Goal: Transaction & Acquisition: Obtain resource

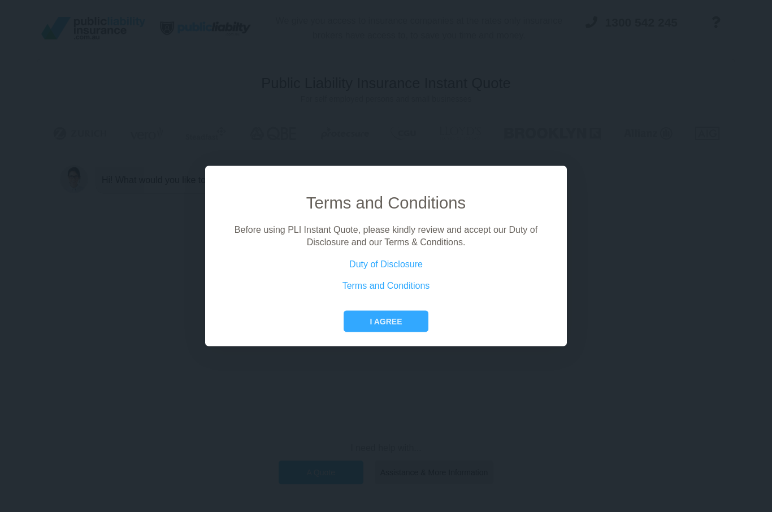
click at [406, 332] on button "I agree" at bounding box center [386, 320] width 84 height 21
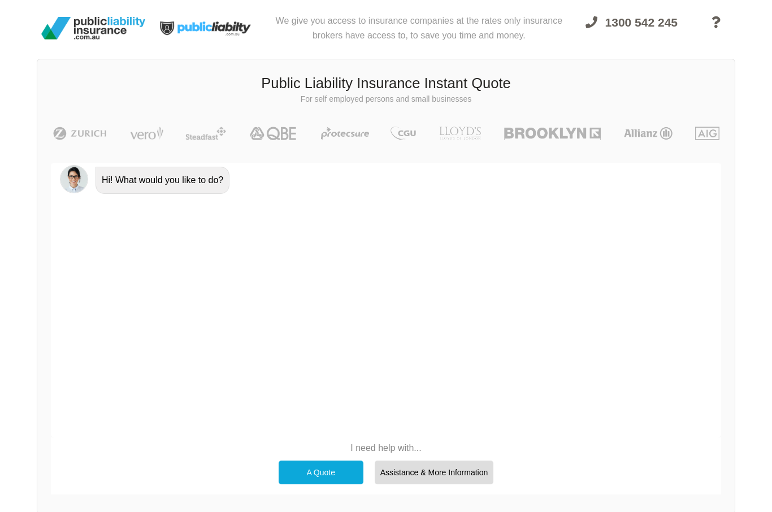
click at [315, 472] on div "A Quote" at bounding box center [321, 472] width 85 height 24
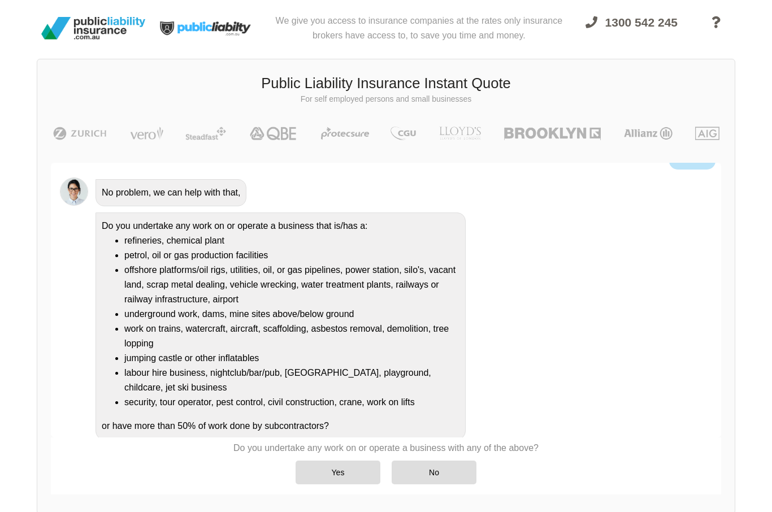
scroll to position [67, 0]
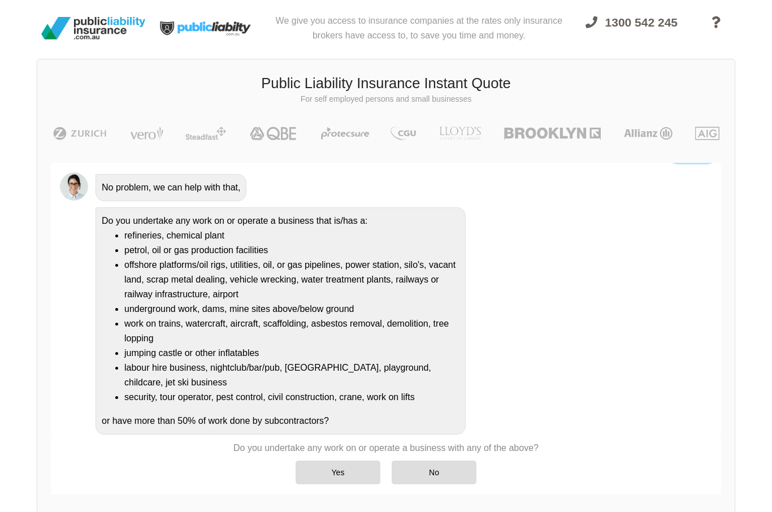
click at [441, 473] on div "No" at bounding box center [434, 472] width 85 height 24
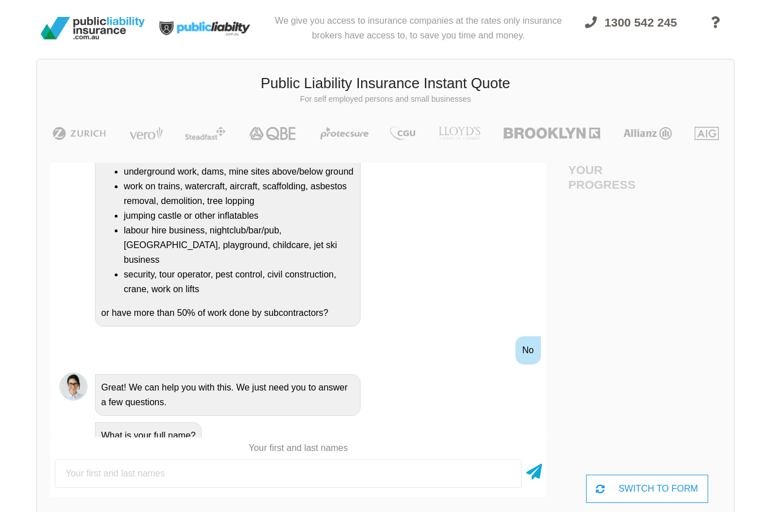
scroll to position [0, 51]
click at [90, 476] on input "text" at bounding box center [288, 473] width 467 height 28
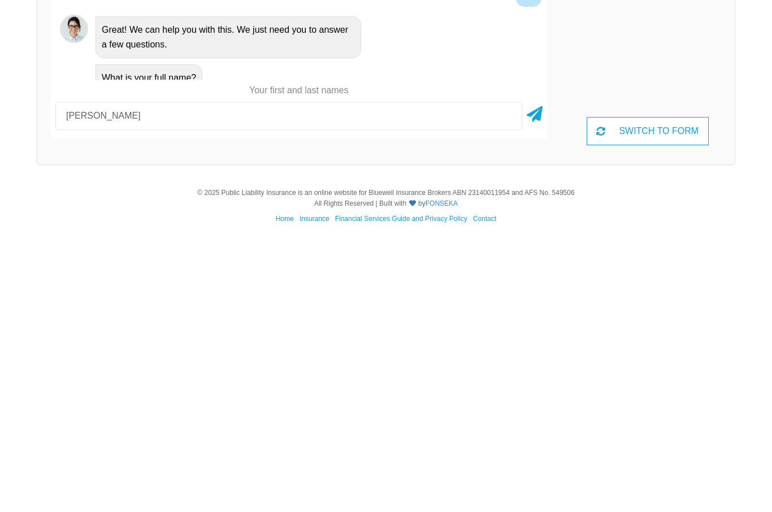
type input "[PERSON_NAME]"
click at [538, 384] on icon at bounding box center [535, 394] width 16 height 20
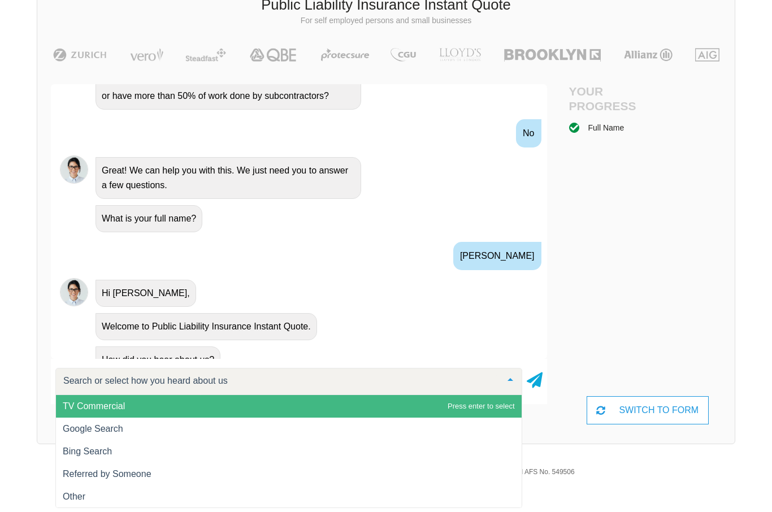
scroll to position [375, 0]
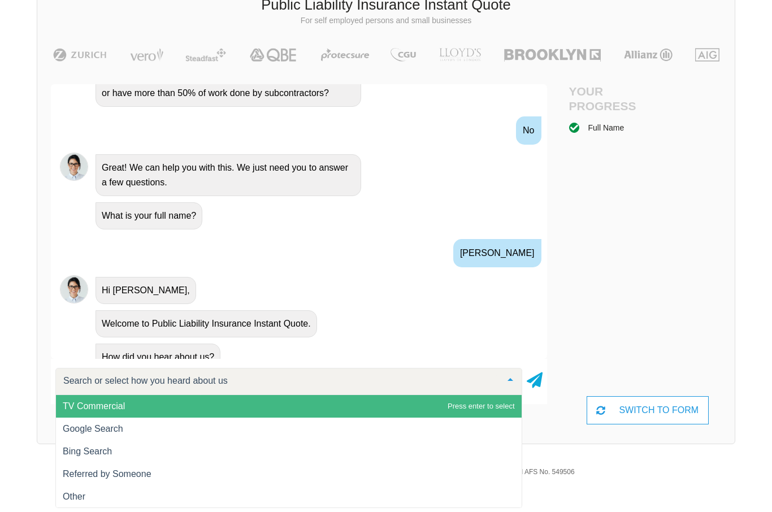
click at [118, 427] on span "Google Search" at bounding box center [93, 429] width 60 height 10
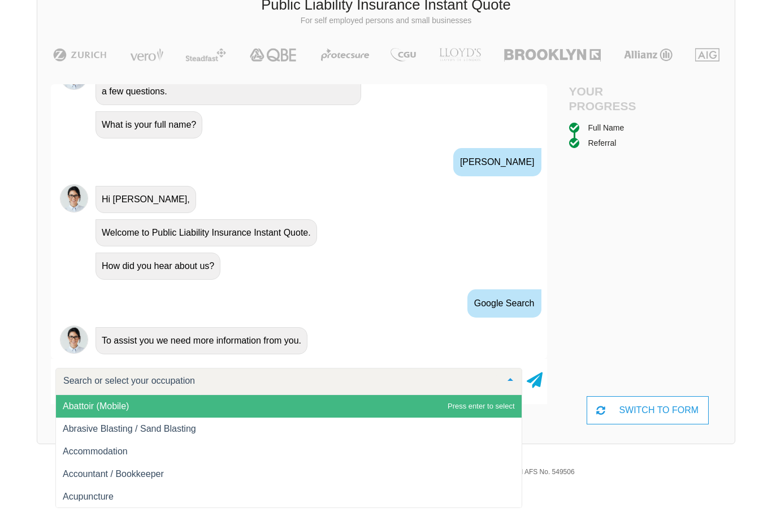
scroll to position [483, 0]
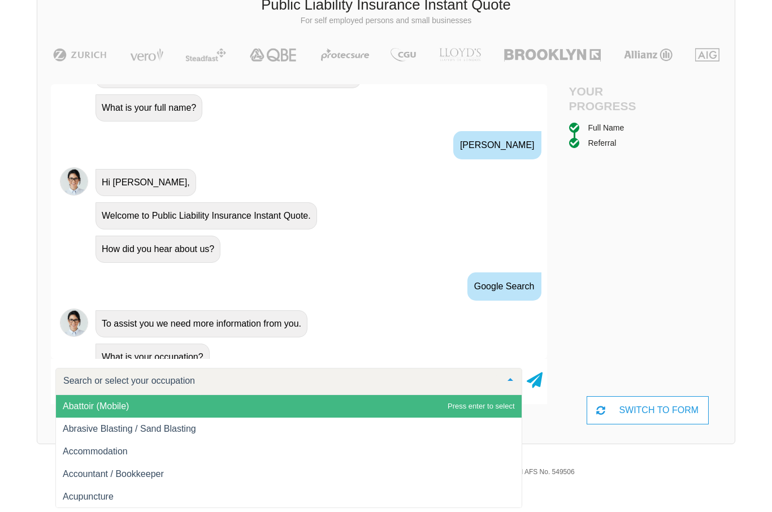
click at [94, 379] on input "text" at bounding box center [279, 380] width 438 height 11
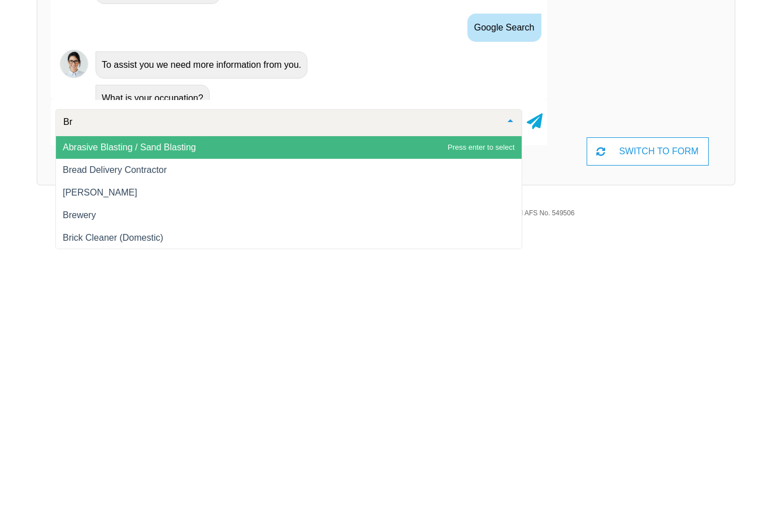
type input "B"
type input "Sty"
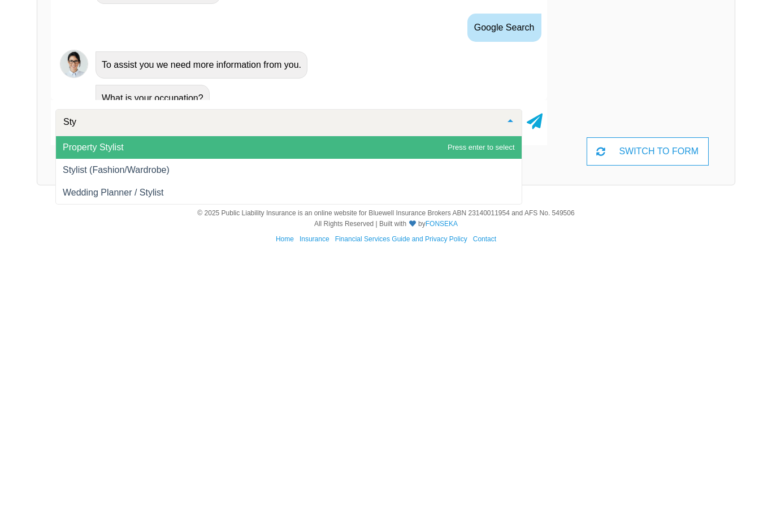
click at [129, 424] on span "Stylist (Fashion/Wardrobe)" at bounding box center [116, 429] width 107 height 10
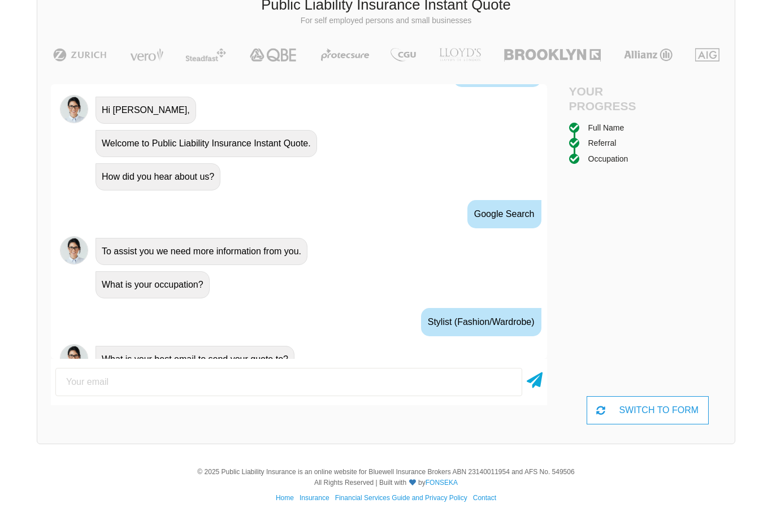
scroll to position [558, 0]
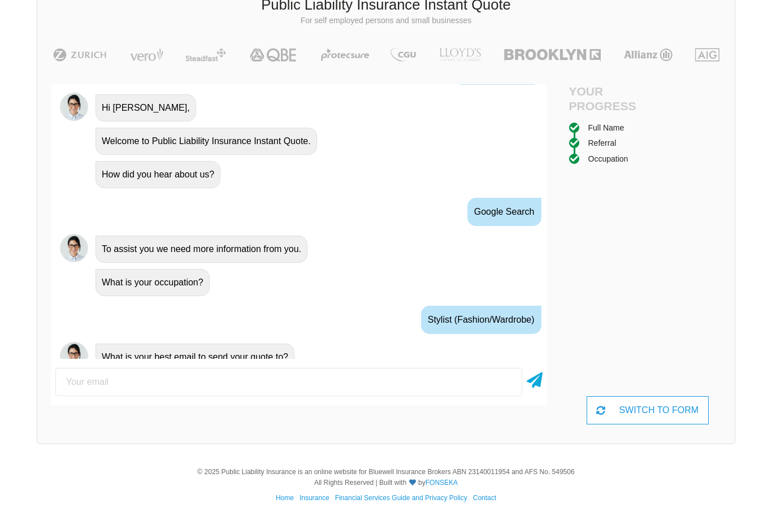
click at [112, 382] on input "email" at bounding box center [288, 382] width 467 height 28
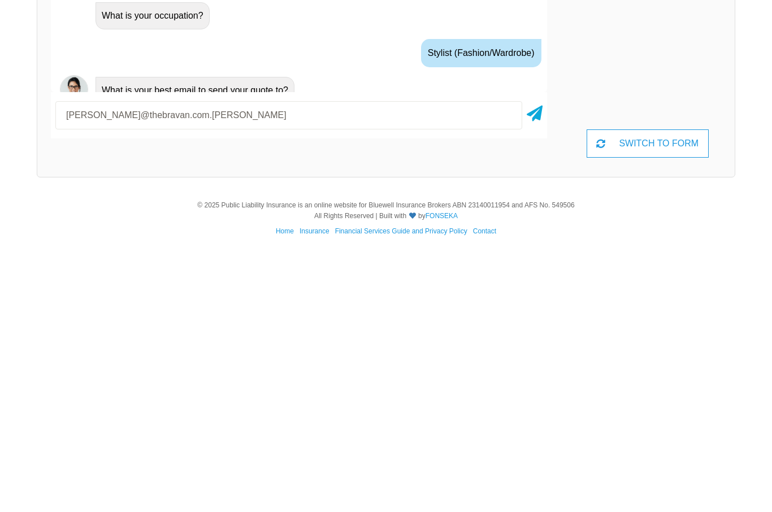
type input "[PERSON_NAME][EMAIL_ADDRESS][DOMAIN_NAME]"
click at [542, 368] on icon at bounding box center [535, 378] width 16 height 20
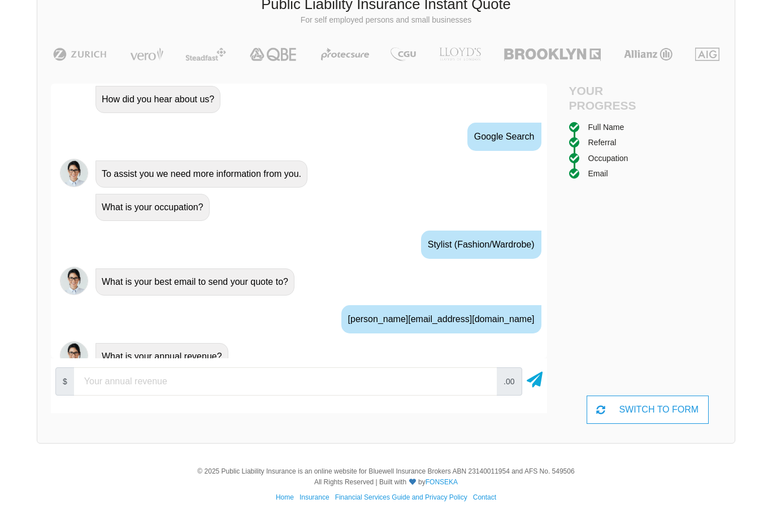
scroll to position [79, 0]
click at [129, 374] on input "number" at bounding box center [285, 382] width 423 height 28
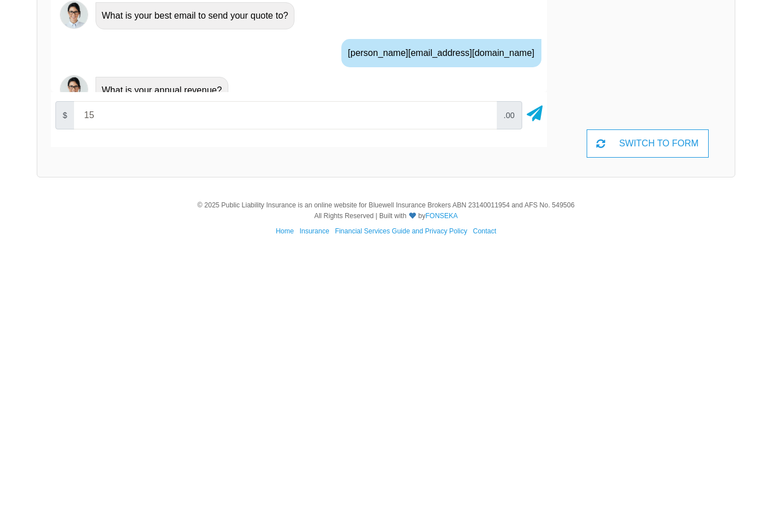
type input "150"
click at [541, 368] on icon at bounding box center [535, 378] width 16 height 20
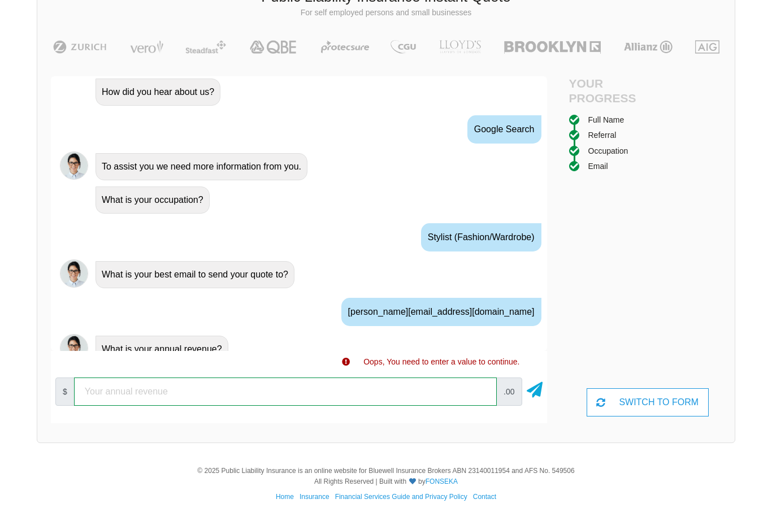
click at [144, 393] on input "number" at bounding box center [285, 391] width 423 height 28
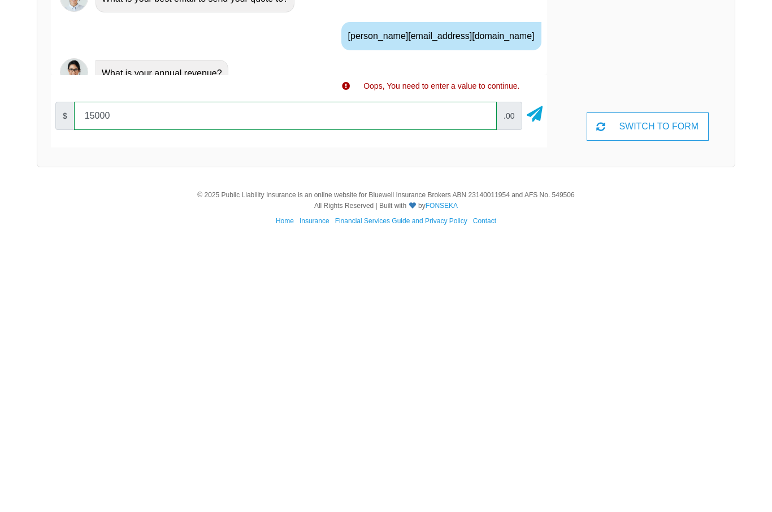
type input "150000"
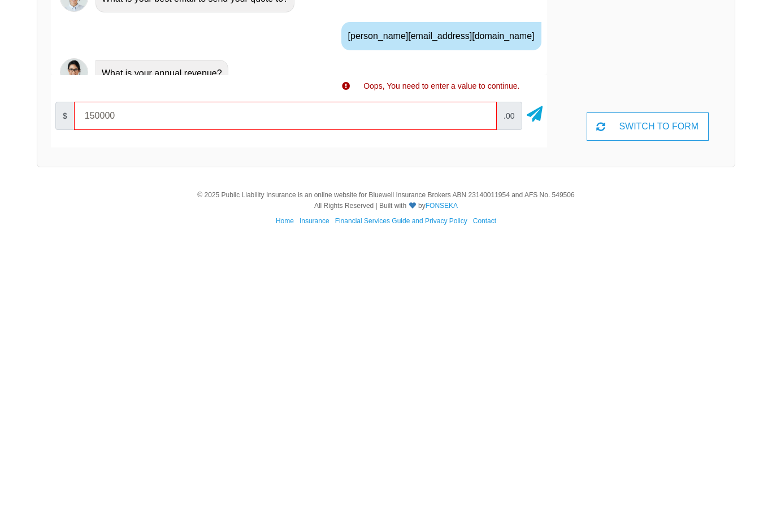
click at [540, 378] on icon at bounding box center [535, 388] width 16 height 20
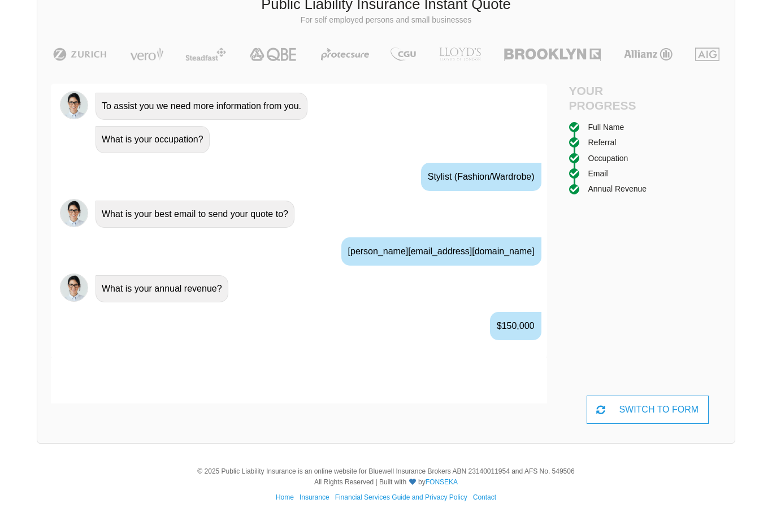
scroll to position [79, 0]
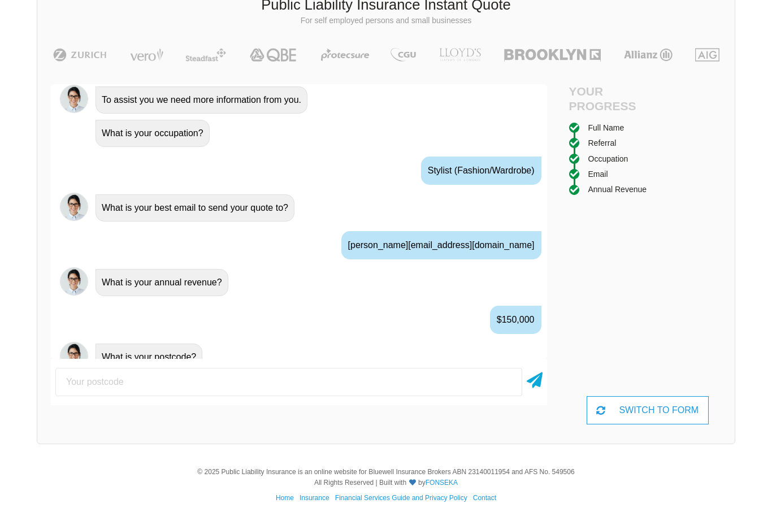
click at [112, 382] on input "number" at bounding box center [288, 382] width 467 height 28
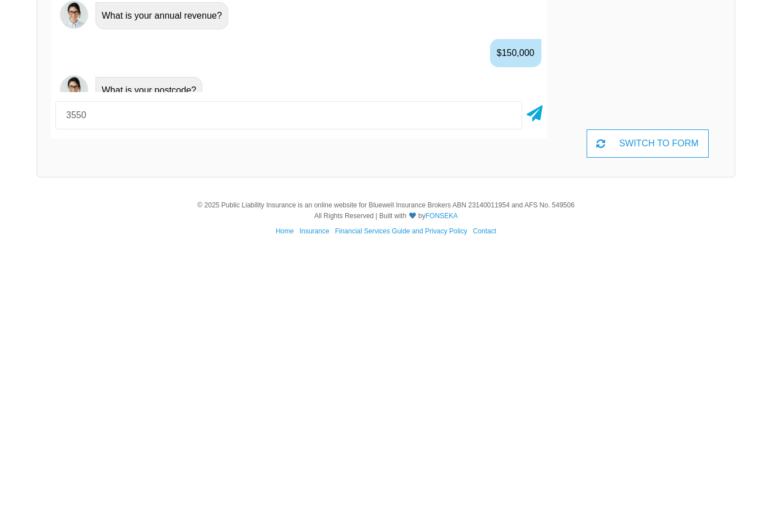
type input "3550"
click at [541, 368] on icon at bounding box center [535, 378] width 16 height 20
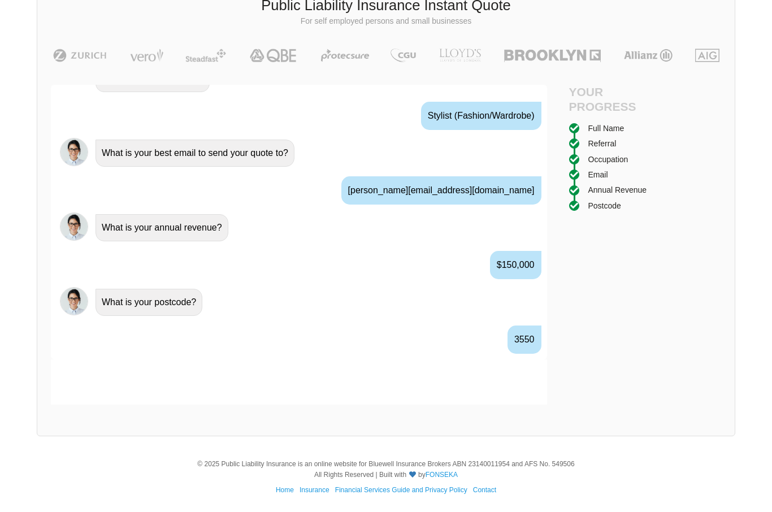
scroll to position [781, 0]
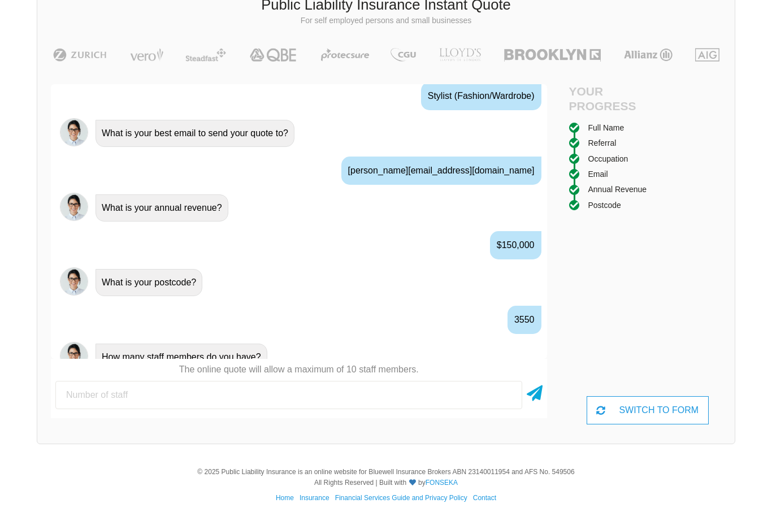
click at [120, 397] on input "number" at bounding box center [288, 395] width 467 height 28
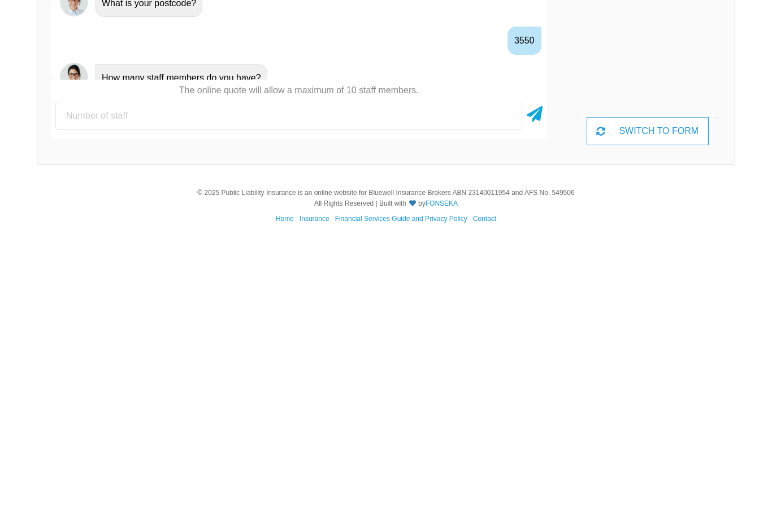
type input "1"
click at [541, 381] on icon at bounding box center [535, 391] width 16 height 20
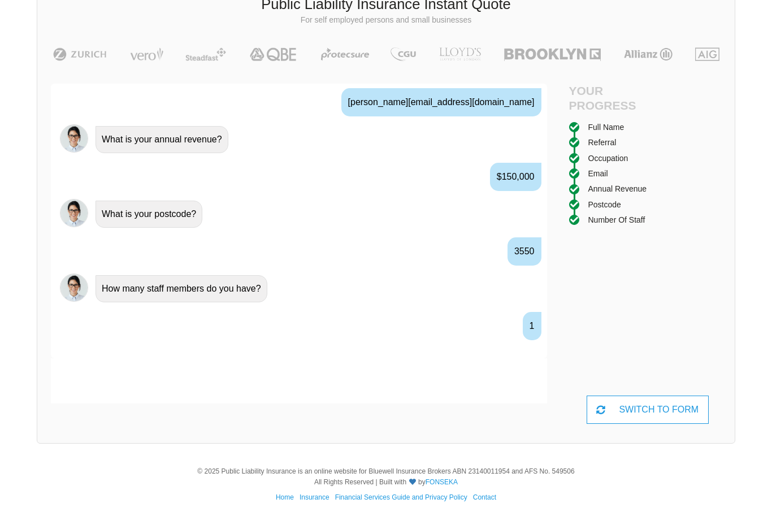
scroll to position [79, 0]
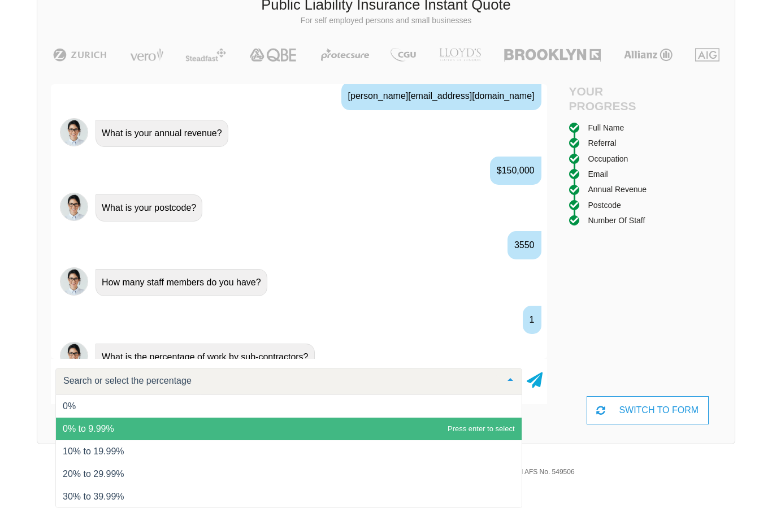
click at [105, 428] on span "0% to 9.99%" at bounding box center [88, 429] width 51 height 10
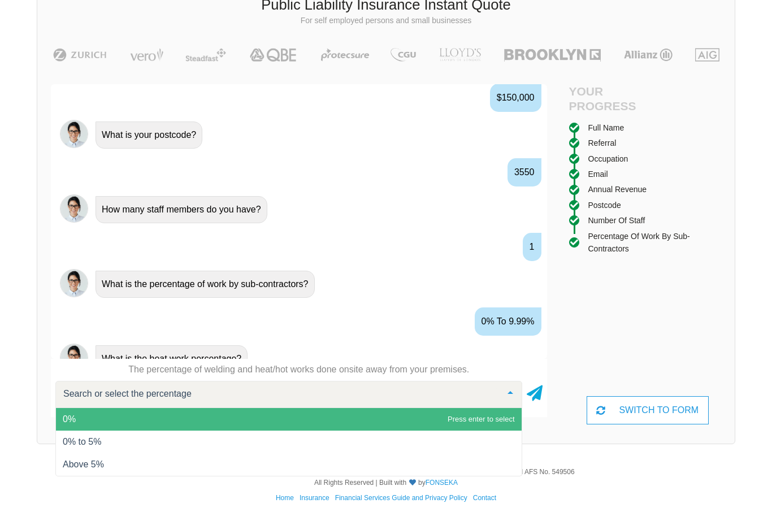
scroll to position [931, 0]
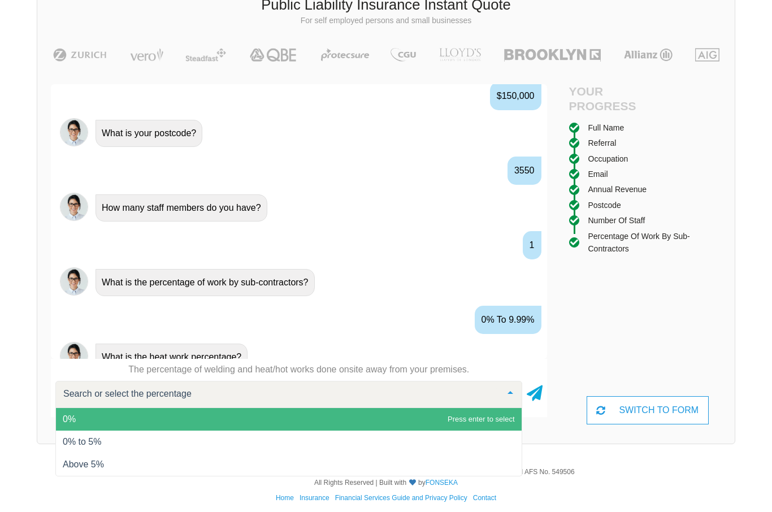
click at [466, 420] on span "0%" at bounding box center [289, 419] width 466 height 23
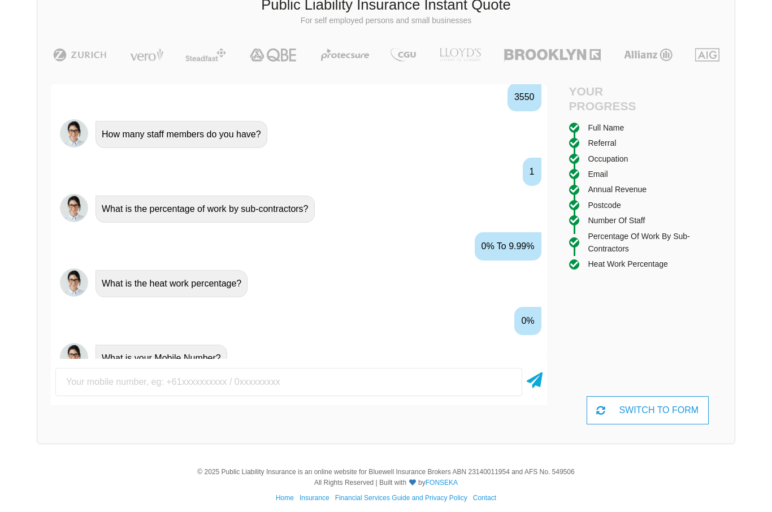
scroll to position [1005, 0]
click at [107, 393] on input "text" at bounding box center [288, 382] width 467 height 28
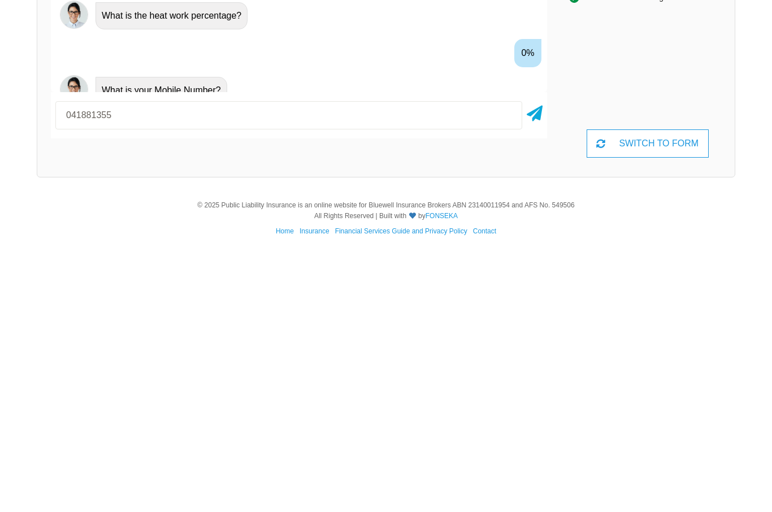
type input "0418813554"
click at [541, 368] on icon at bounding box center [535, 378] width 16 height 20
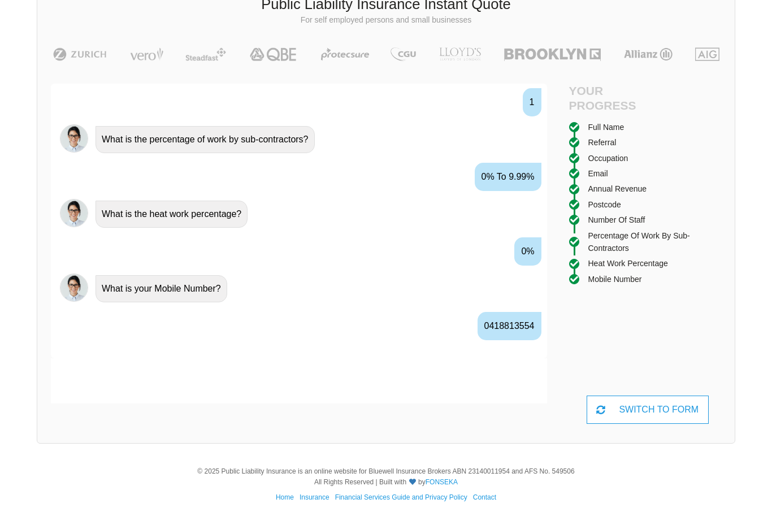
scroll to position [79, 0]
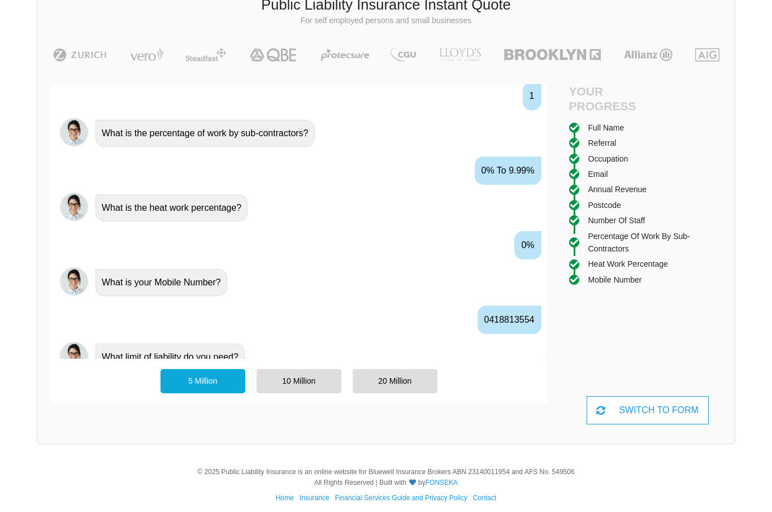
click at [411, 381] on div "20 Million" at bounding box center [395, 381] width 85 height 24
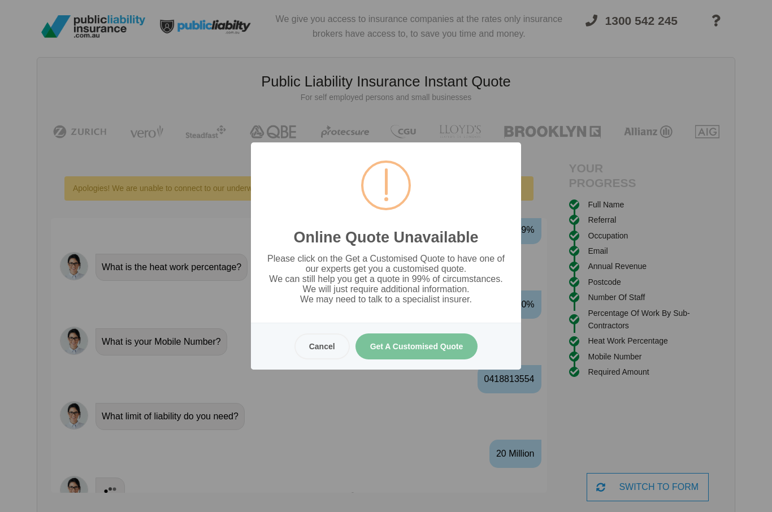
scroll to position [0, 0]
click at [424, 355] on button "Get A Customised Quote" at bounding box center [416, 346] width 123 height 26
